Goal: Navigation & Orientation: Find specific page/section

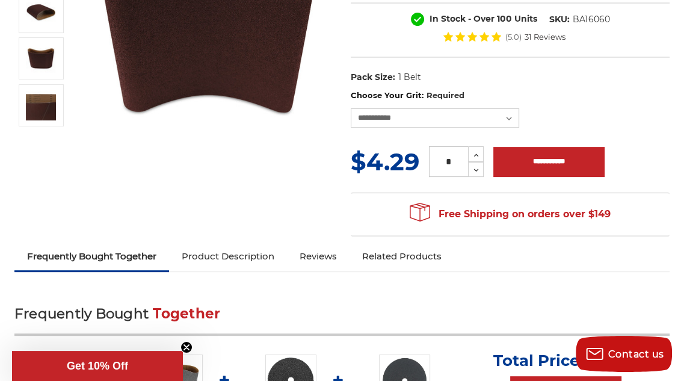
scroll to position [244, 0]
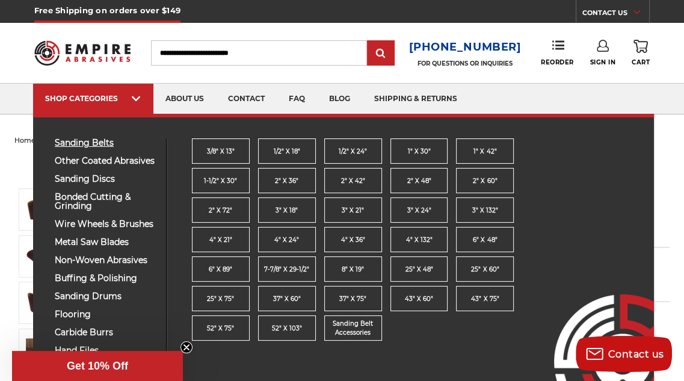
click at [105, 145] on span "sanding belts" at bounding box center [106, 142] width 102 height 9
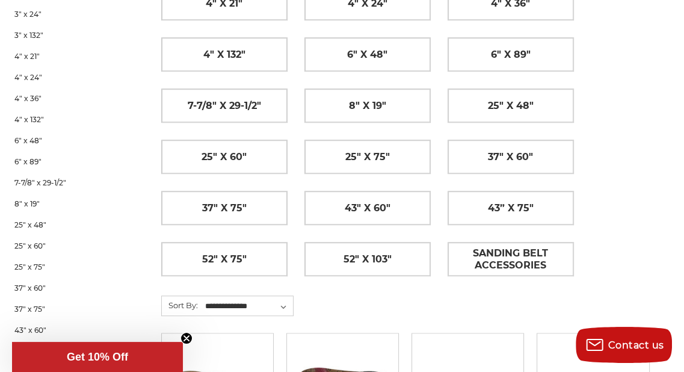
scroll to position [500, 0]
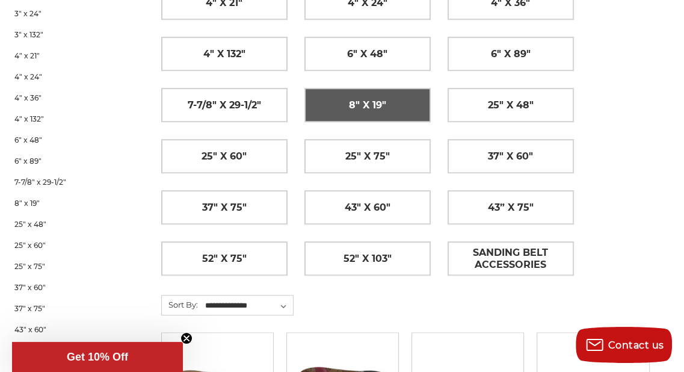
click at [367, 98] on span "8" x 19"" at bounding box center [367, 105] width 37 height 20
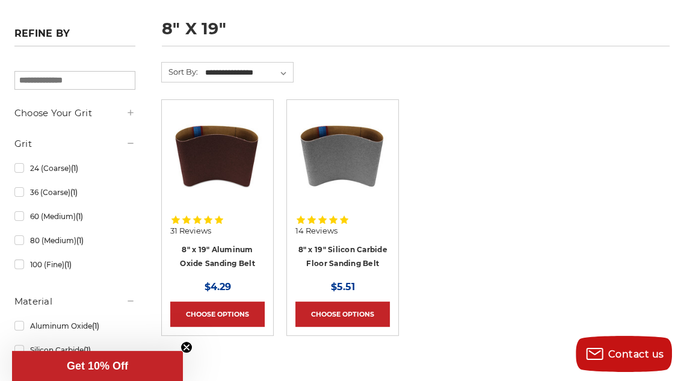
scroll to position [140, 0]
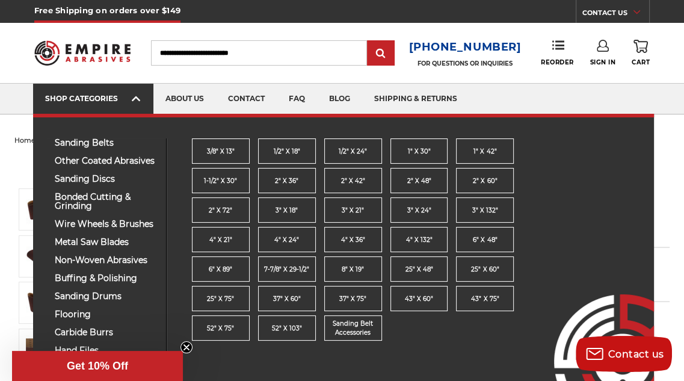
click at [114, 89] on link "SHOP CATEGORIES" at bounding box center [93, 99] width 120 height 31
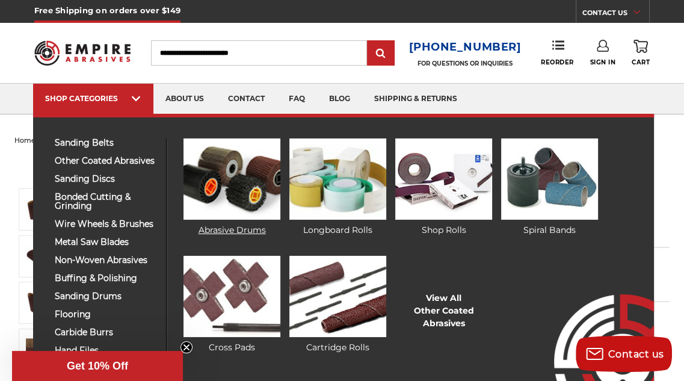
click at [242, 172] on img at bounding box center [231, 178] width 97 height 81
